Goal: Task Accomplishment & Management: Use online tool/utility

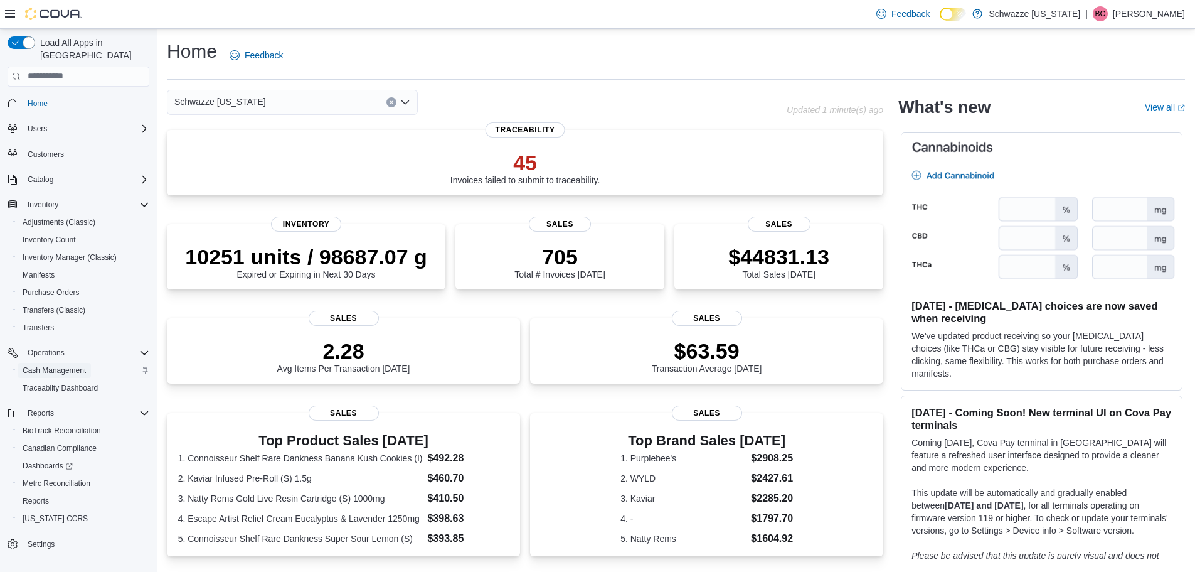
click at [71, 365] on span "Cash Management" at bounding box center [54, 370] width 63 height 10
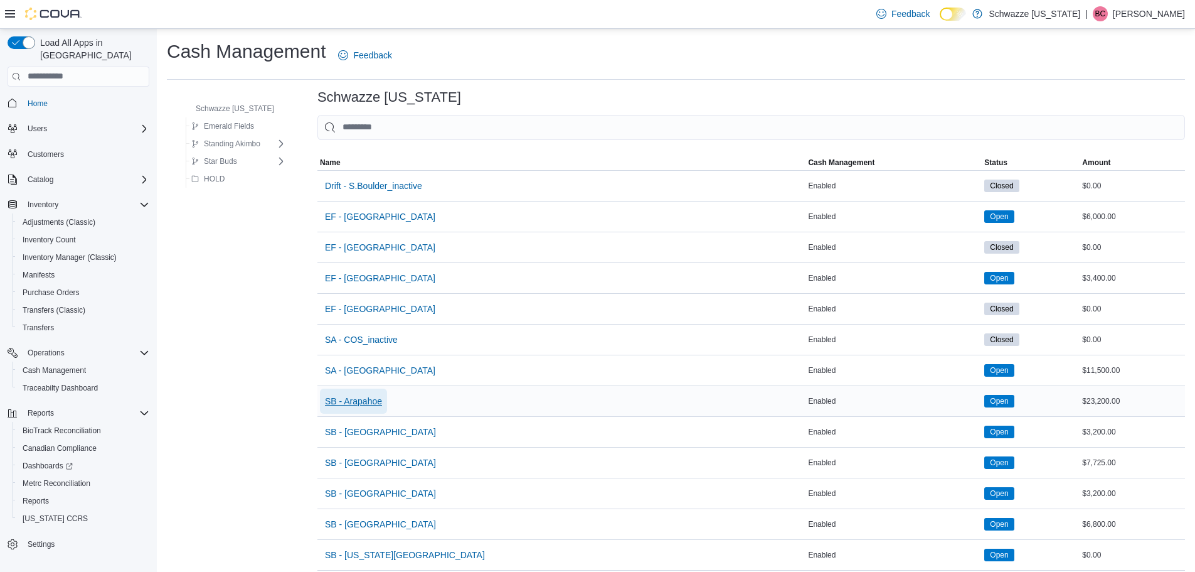
click at [366, 393] on span "SB - Arapahoe" at bounding box center [353, 400] width 57 height 25
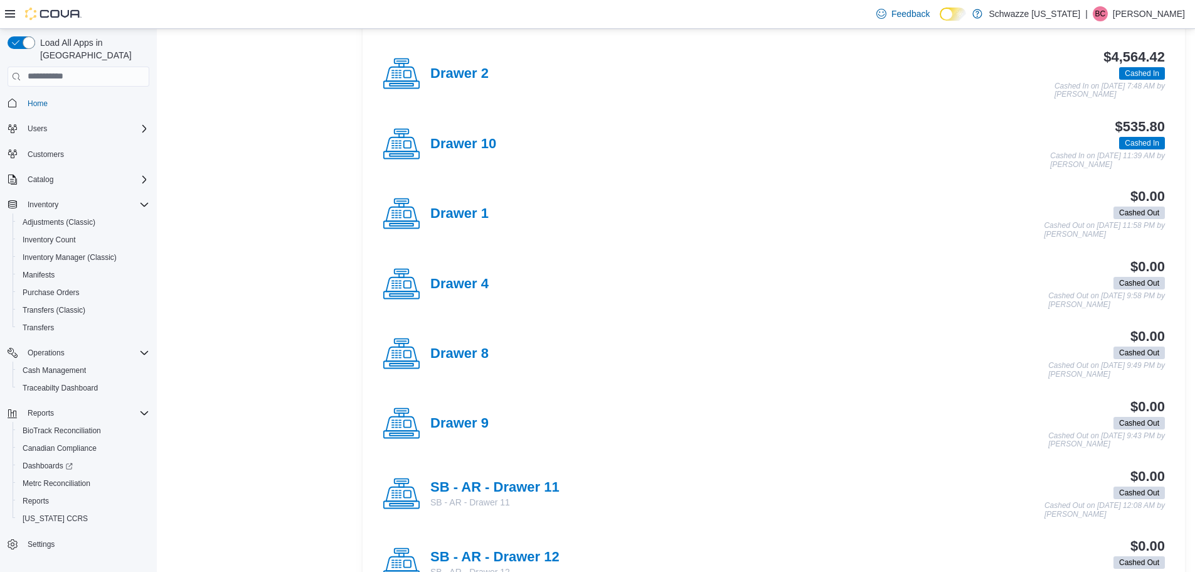
scroll to position [565, 0]
click at [465, 361] on div "Drawer 8" at bounding box center [436, 353] width 106 height 38
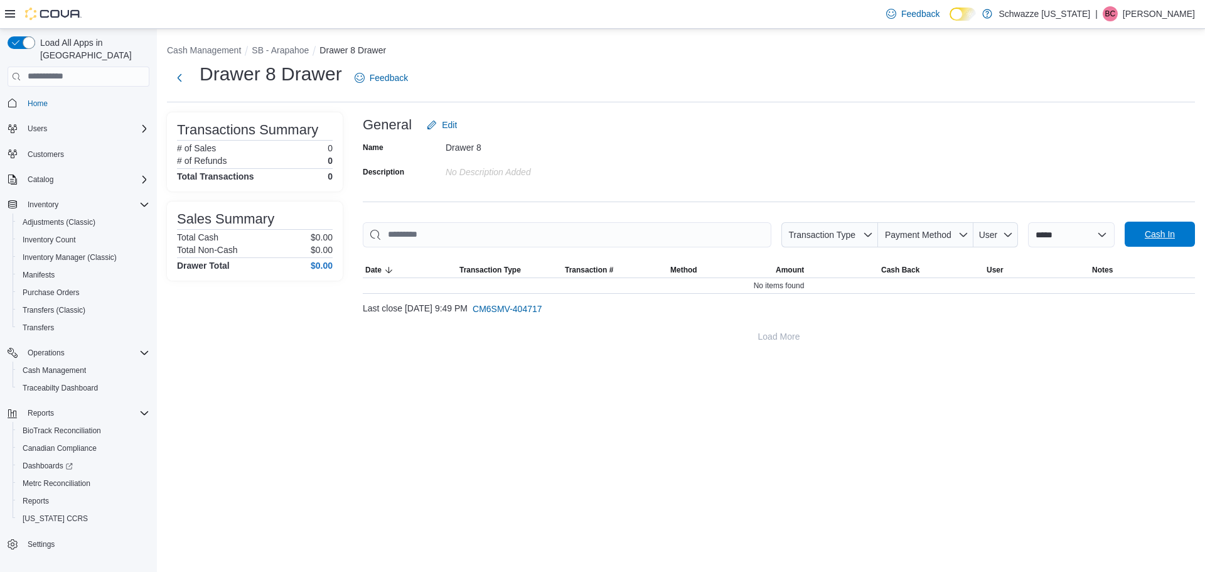
click at [1131, 242] on button "Cash In" at bounding box center [1159, 234] width 70 height 25
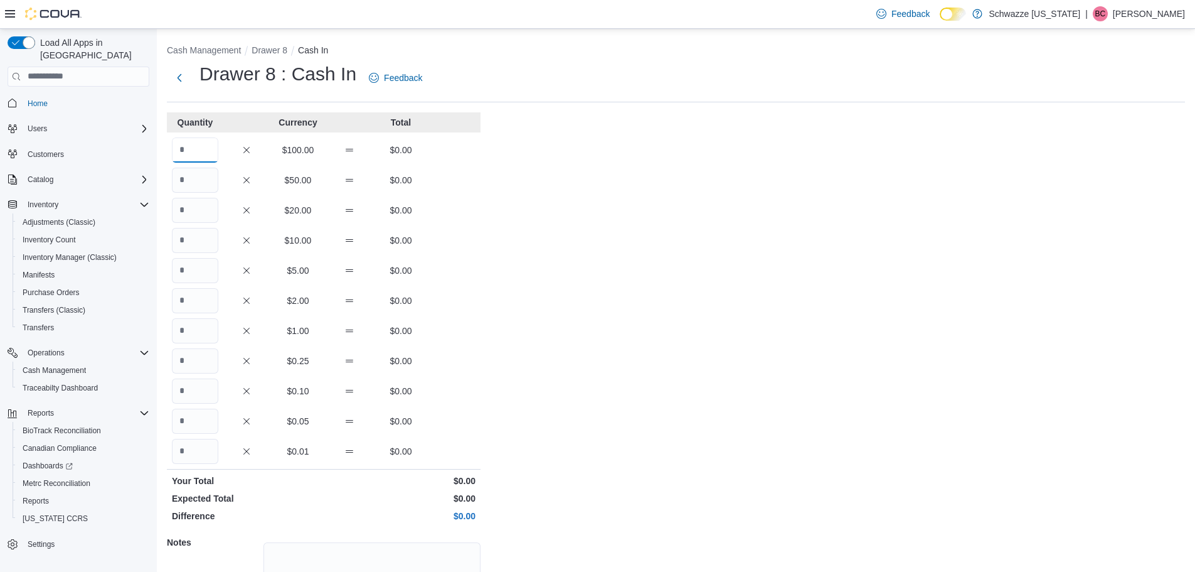
click at [197, 162] on input "Quantity" at bounding box center [195, 149] width 46 height 25
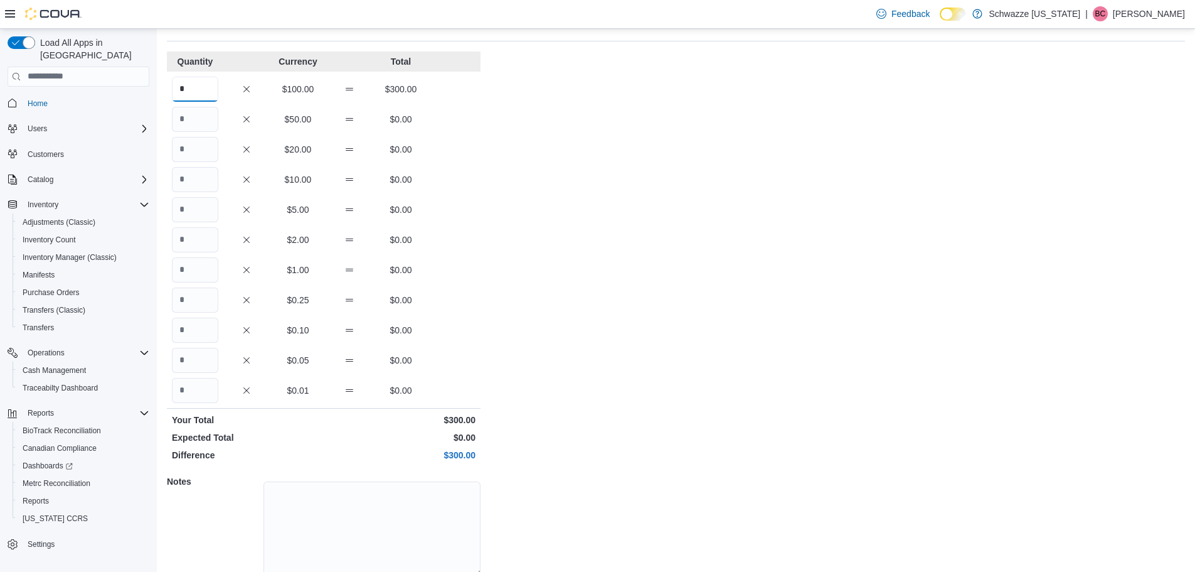
scroll to position [112, 0]
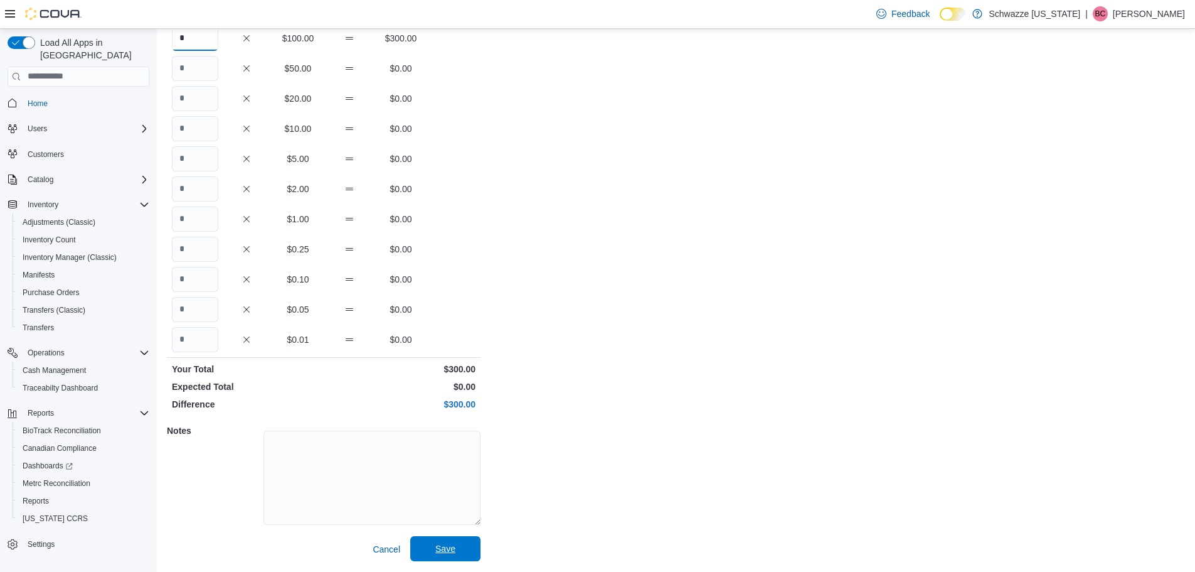
type input "*"
click at [442, 547] on span "Save" at bounding box center [445, 548] width 20 height 13
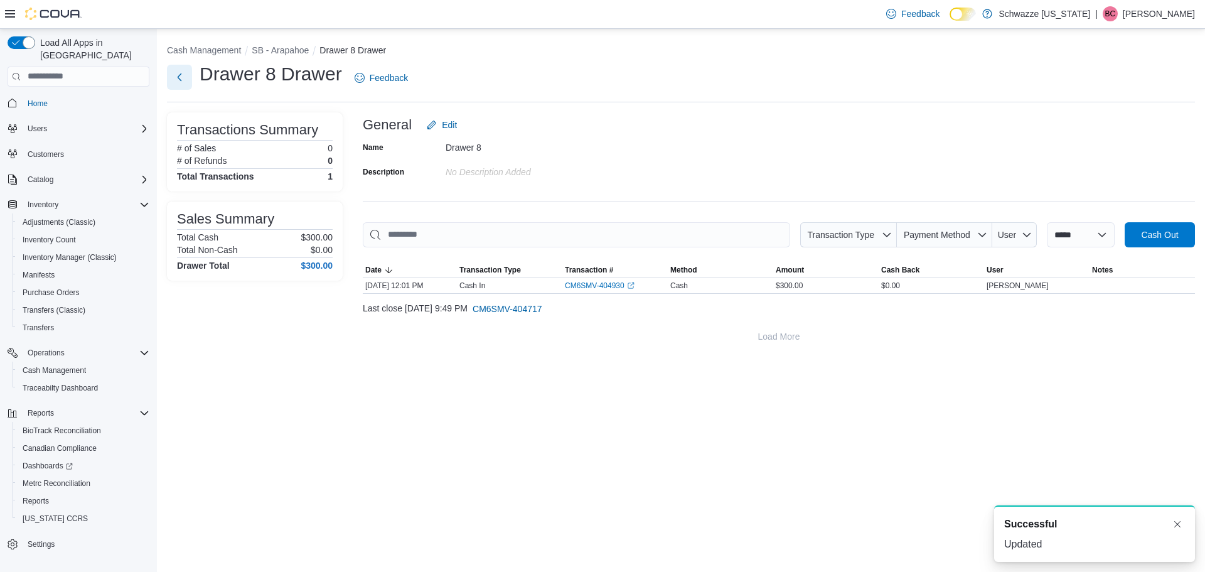
click at [172, 76] on button "Next" at bounding box center [179, 77] width 25 height 25
